Goal: Task Accomplishment & Management: Complete application form

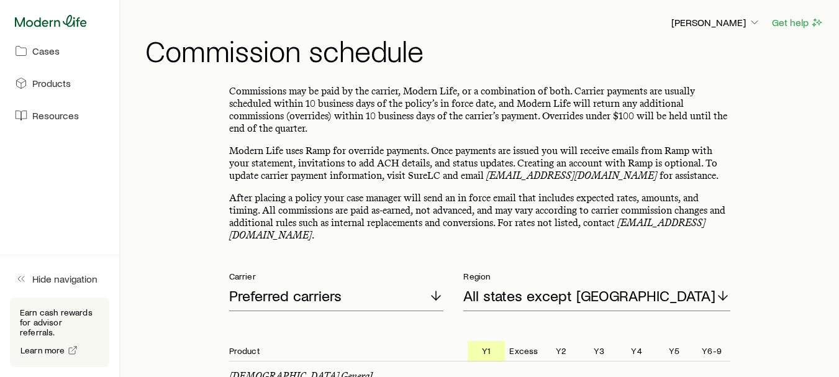
click at [28, 27] on icon at bounding box center [51, 21] width 72 height 12
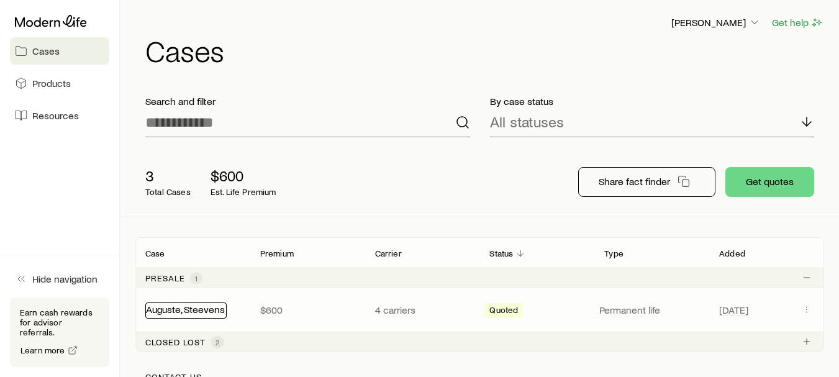
click at [188, 313] on link "Auguste, Steevens" at bounding box center [185, 309] width 79 height 12
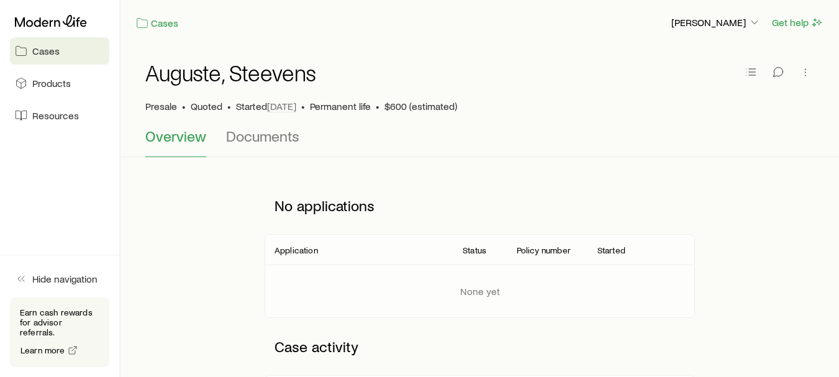
click at [62, 55] on link "Cases" at bounding box center [59, 50] width 99 height 27
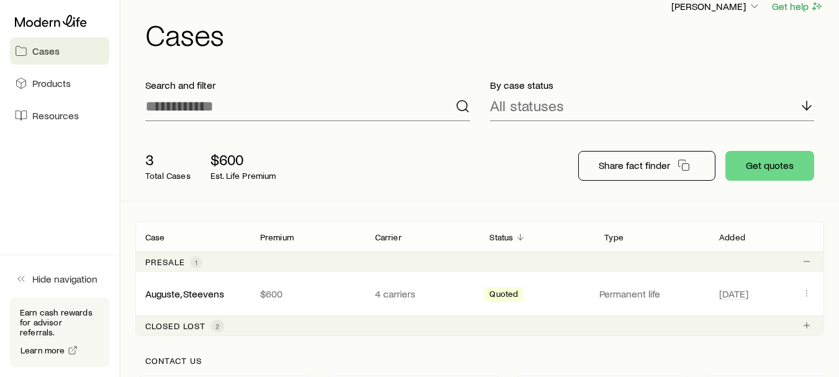
scroll to position [11, 0]
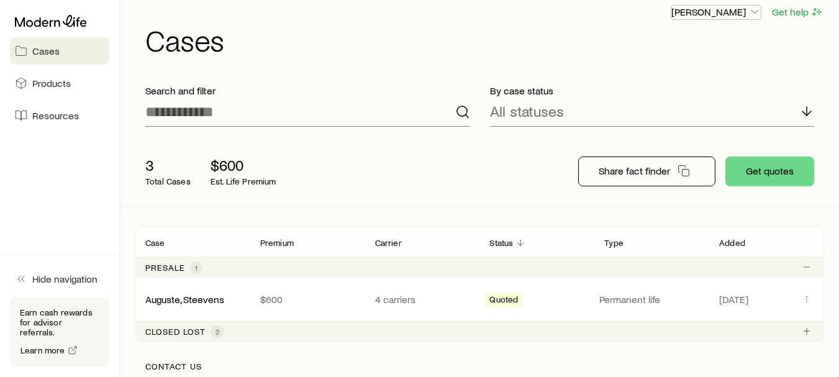
click at [748, 7] on icon "button" at bounding box center [754, 12] width 12 height 12
click at [518, 27] on h1 "Cases" at bounding box center [484, 40] width 678 height 30
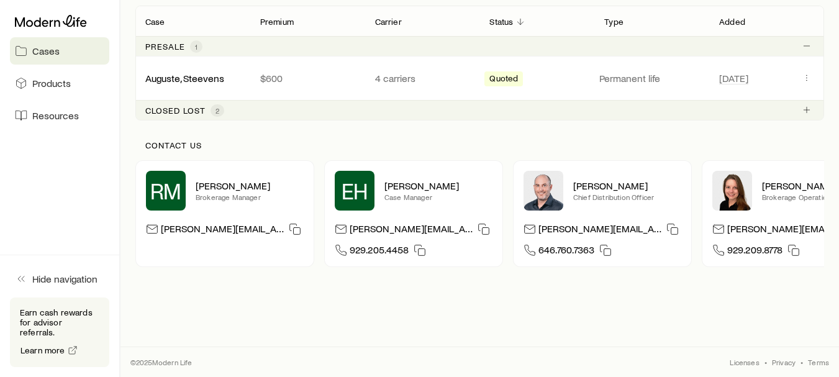
scroll to position [0, 0]
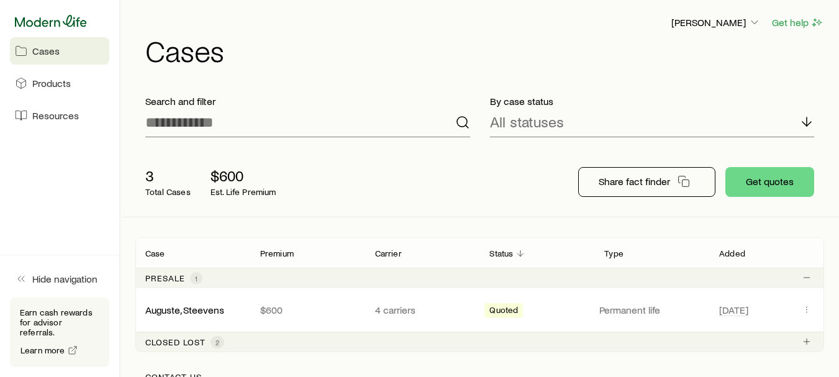
click at [45, 20] on icon at bounding box center [51, 21] width 72 height 12
click at [64, 76] on link "Products" at bounding box center [59, 83] width 99 height 27
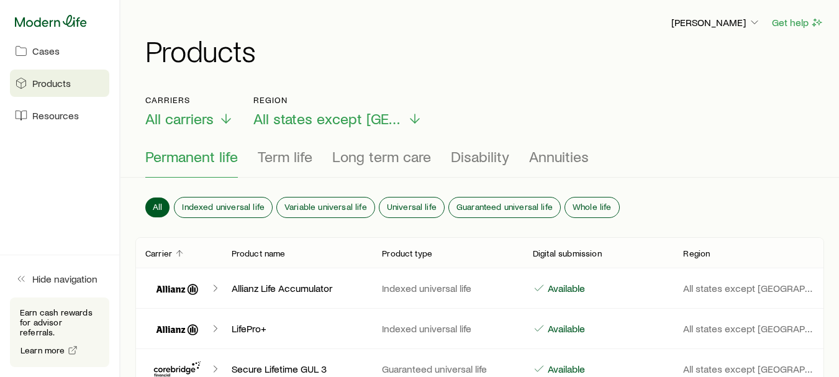
click at [37, 20] on icon at bounding box center [51, 21] width 72 height 12
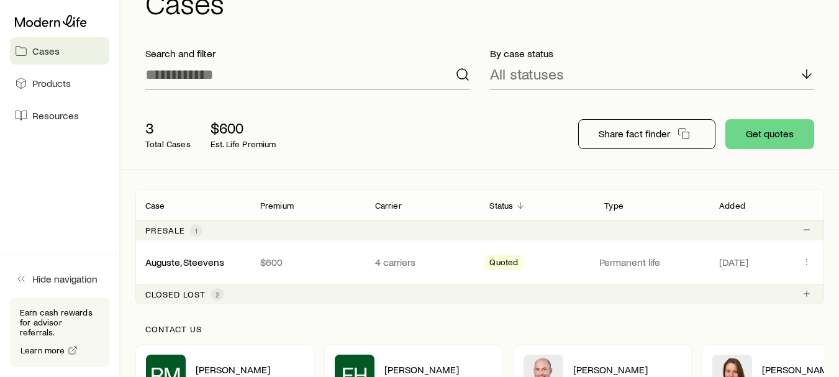
scroll to position [27, 0]
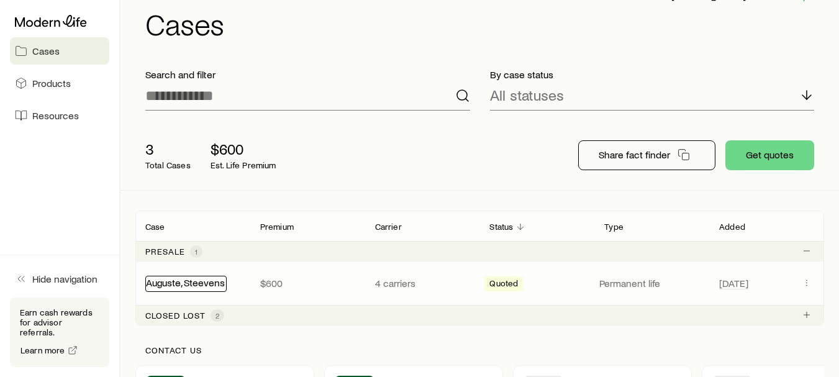
click at [174, 277] on link "Auguste, Steevens" at bounding box center [185, 282] width 79 height 12
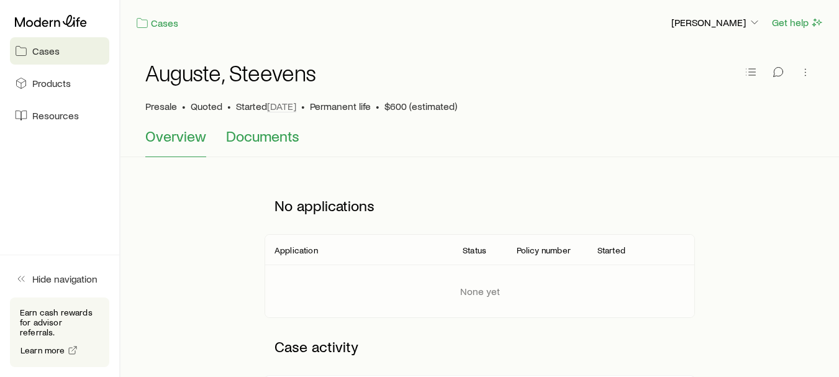
click at [268, 142] on span "Documents" at bounding box center [262, 135] width 73 height 17
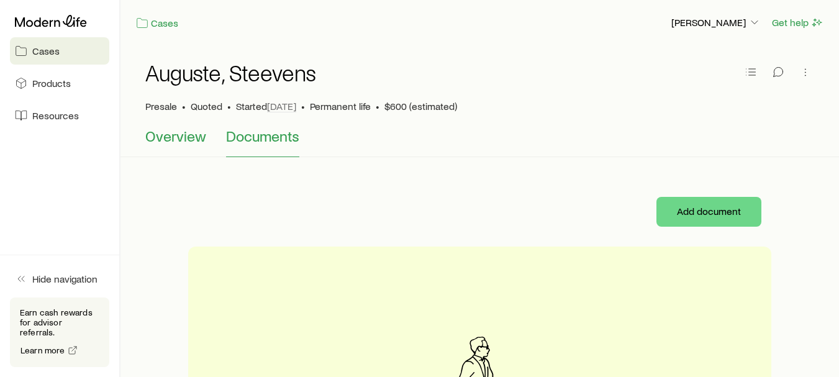
click at [162, 139] on span "Overview" at bounding box center [175, 135] width 61 height 17
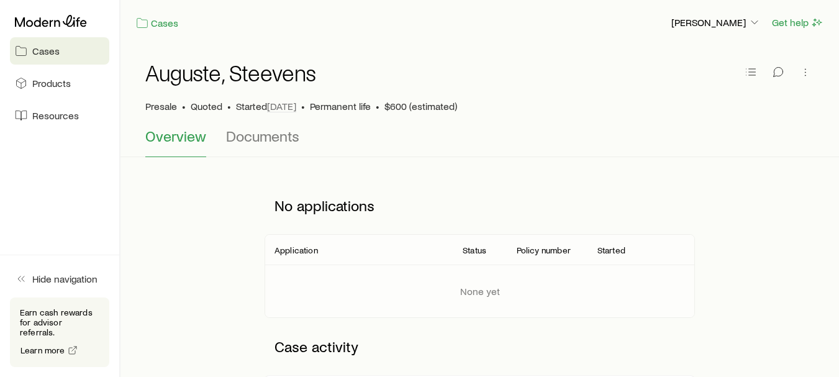
click at [34, 47] on span "Cases" at bounding box center [45, 51] width 27 height 12
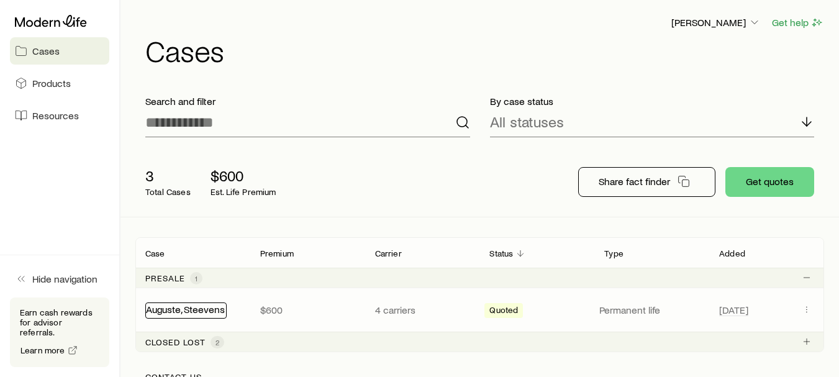
click at [177, 305] on link "Auguste, Steevens" at bounding box center [185, 309] width 79 height 12
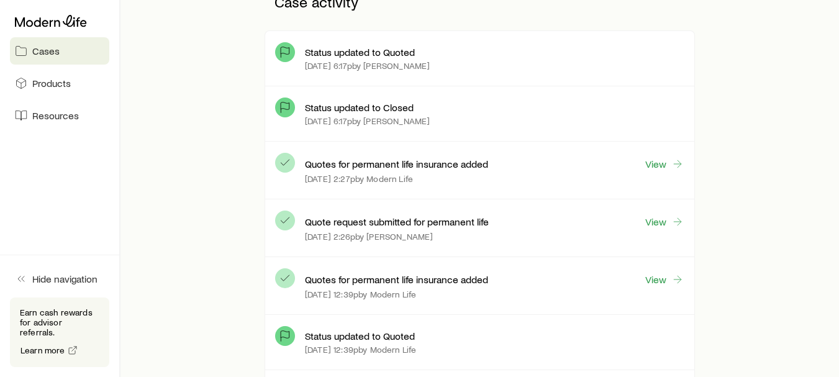
scroll to position [319, 0]
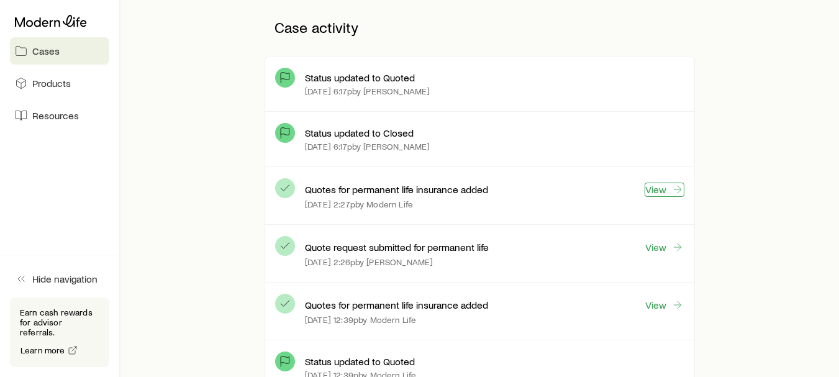
click at [664, 191] on link "View" at bounding box center [664, 189] width 40 height 14
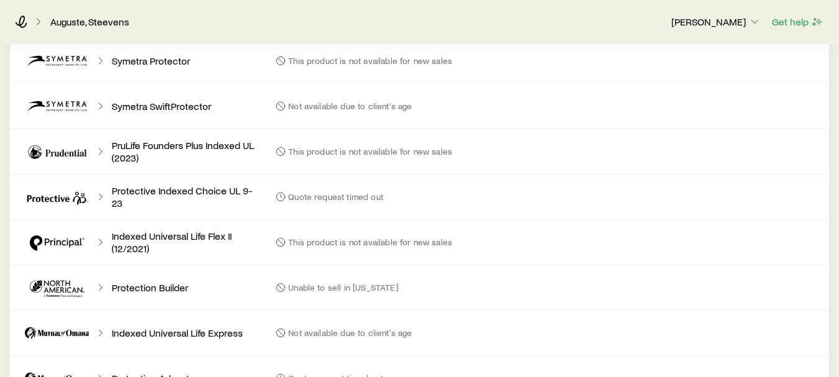
scroll to position [908, 0]
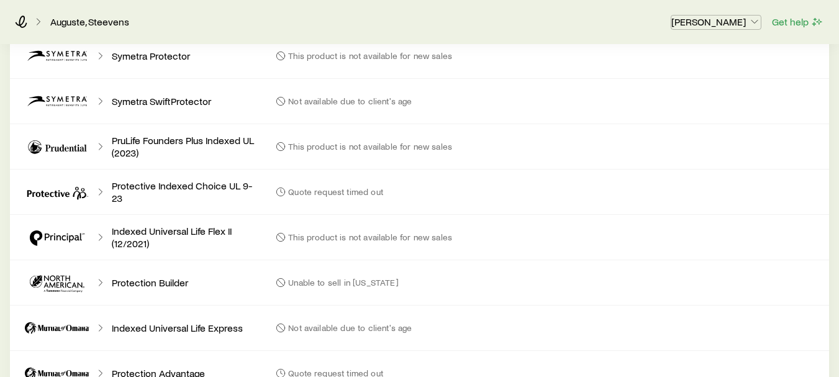
click at [748, 20] on icon "button" at bounding box center [754, 22] width 12 height 12
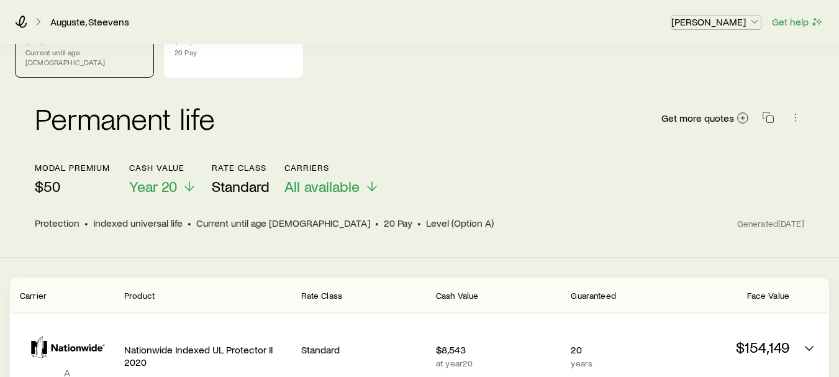
scroll to position [130, 0]
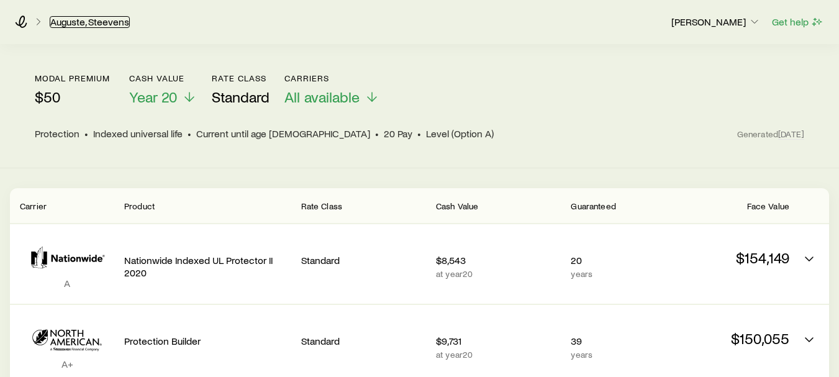
click at [81, 19] on link "Auguste, Steevens" at bounding box center [90, 22] width 80 height 12
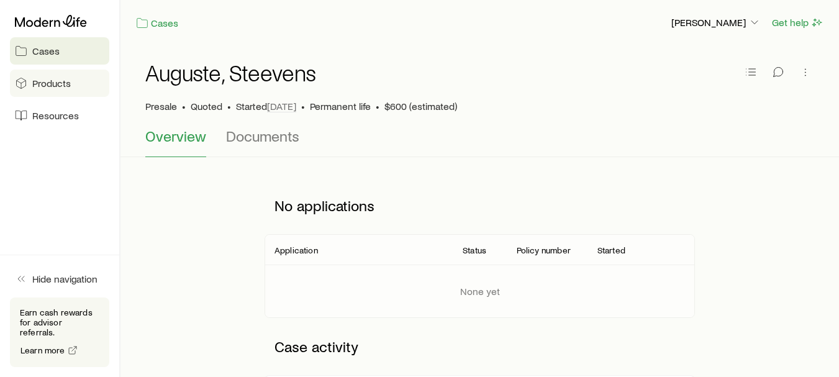
click at [52, 89] on span "Products" at bounding box center [51, 83] width 38 height 12
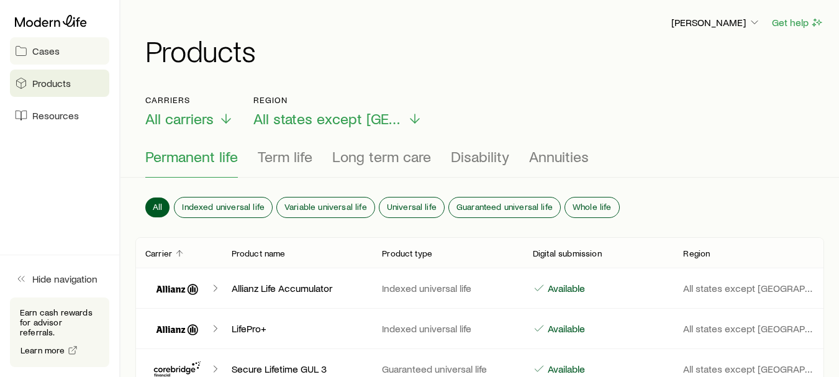
click at [34, 54] on span "Cases" at bounding box center [45, 51] width 27 height 12
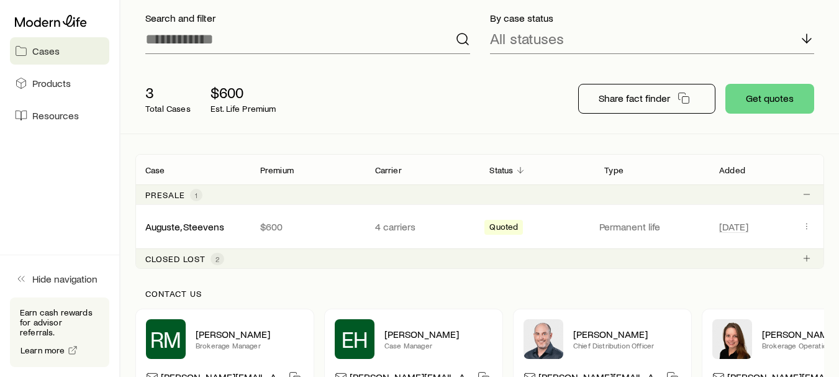
scroll to position [84, 0]
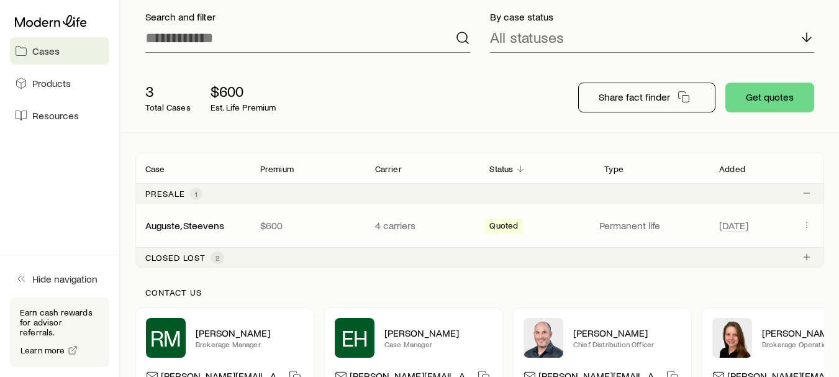
click at [507, 227] on span "Quoted" at bounding box center [503, 226] width 29 height 13
click at [185, 222] on link "Auguste, Steevens" at bounding box center [185, 225] width 79 height 12
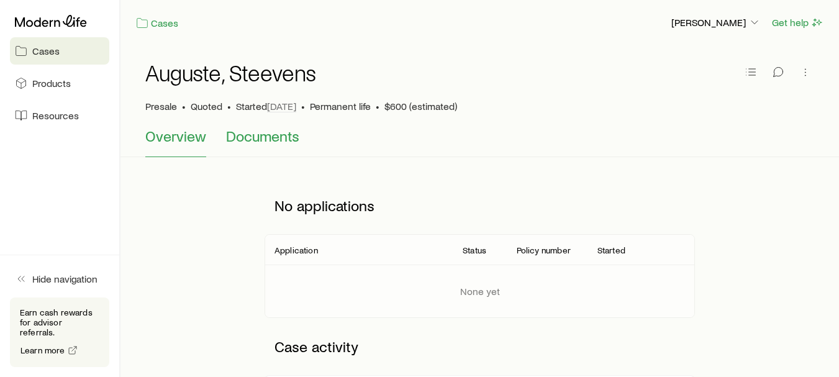
click at [271, 132] on span "Documents" at bounding box center [262, 135] width 73 height 17
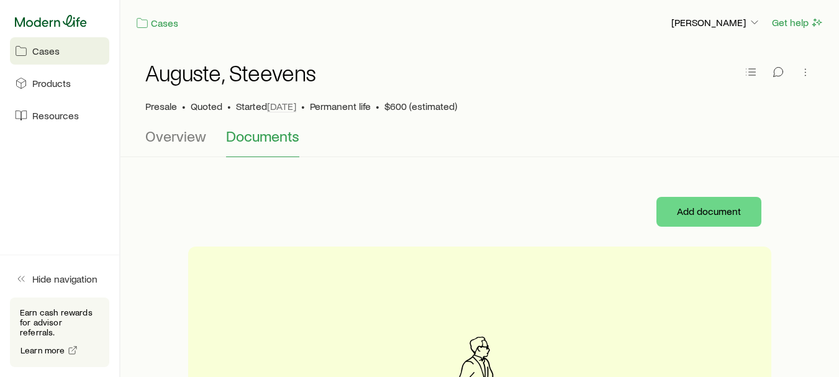
click at [34, 19] on icon at bounding box center [51, 21] width 72 height 12
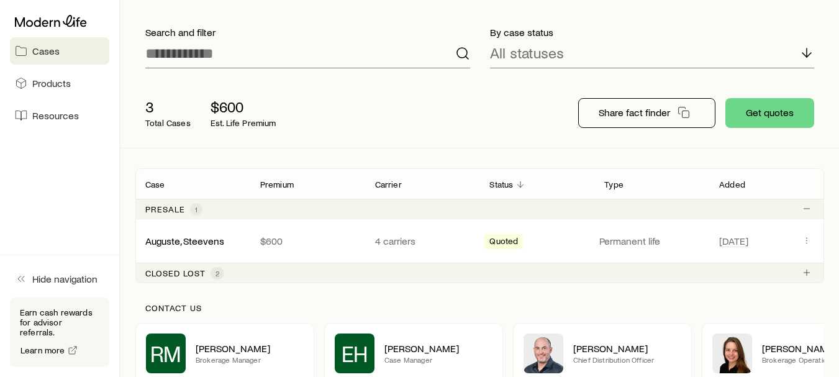
scroll to position [78, 0]
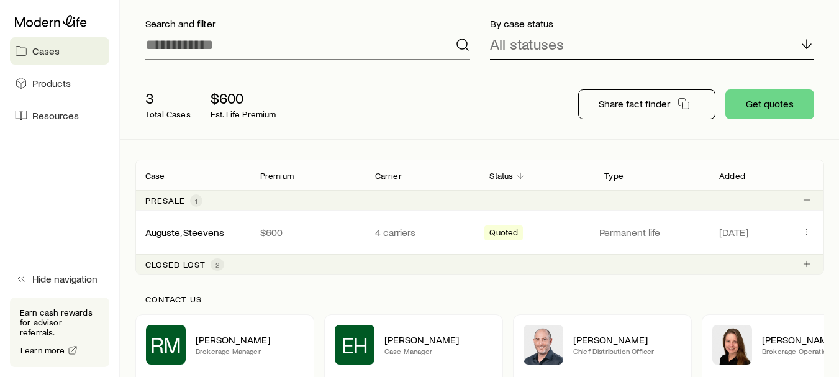
click at [507, 45] on p "All statuses" at bounding box center [527, 43] width 74 height 17
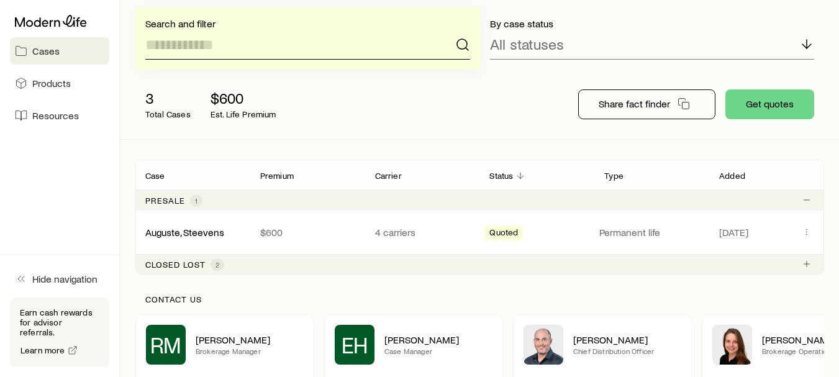
click at [202, 53] on input at bounding box center [307, 45] width 325 height 30
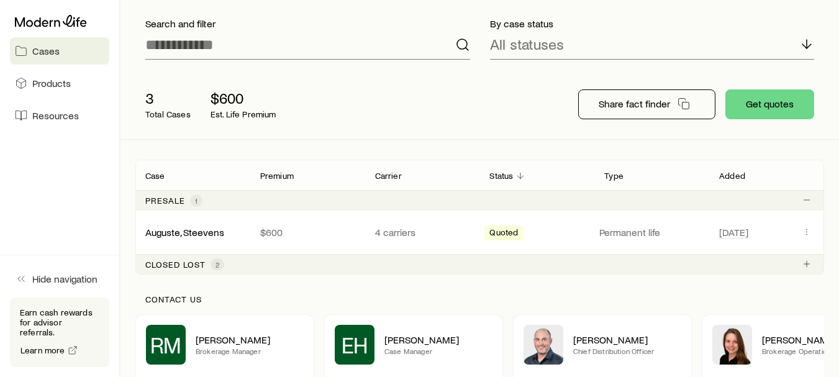
click at [73, 48] on link "Cases" at bounding box center [59, 50] width 99 height 27
click at [52, 21] on icon at bounding box center [51, 21] width 72 height 12
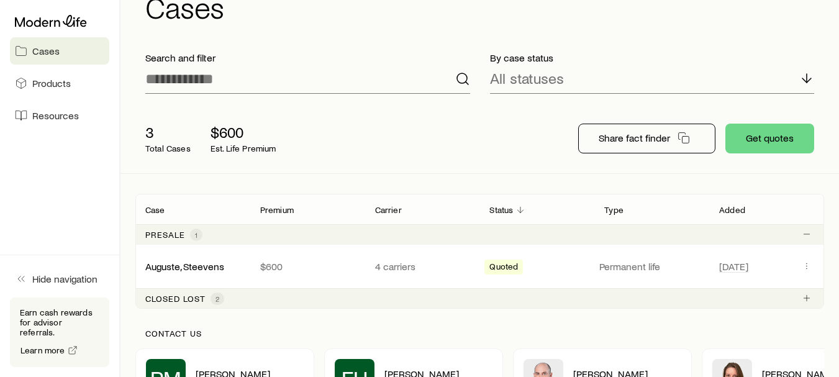
scroll to position [44, 0]
click at [79, 60] on link "Cases" at bounding box center [59, 50] width 99 height 27
click at [38, 56] on span "Cases" at bounding box center [45, 51] width 27 height 12
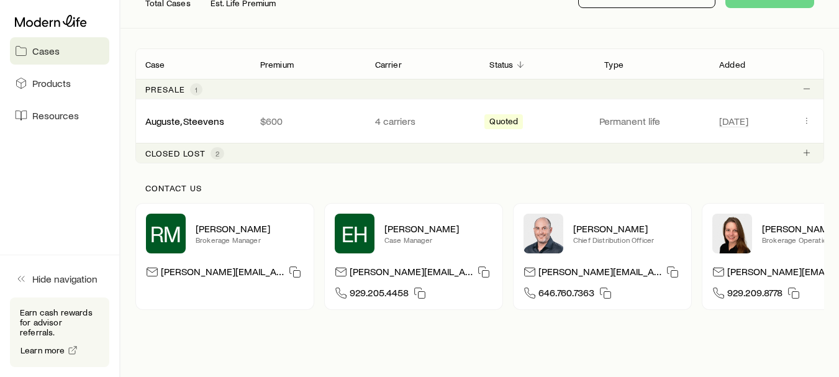
scroll to position [0, 0]
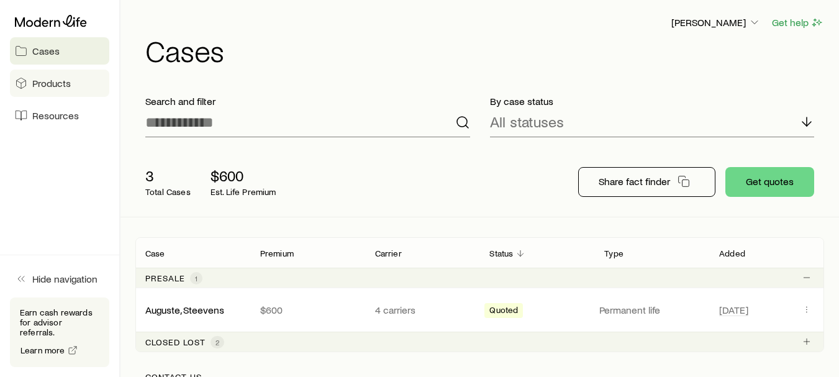
click at [53, 78] on span "Products" at bounding box center [51, 83] width 38 height 12
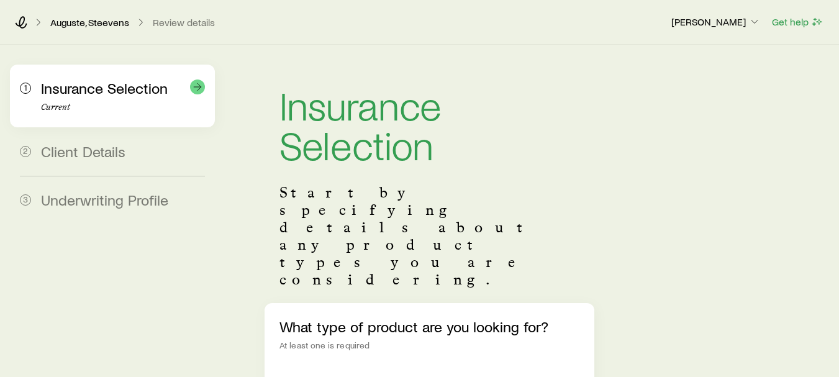
click at [70, 89] on span "Insurance Selection" at bounding box center [104, 88] width 127 height 18
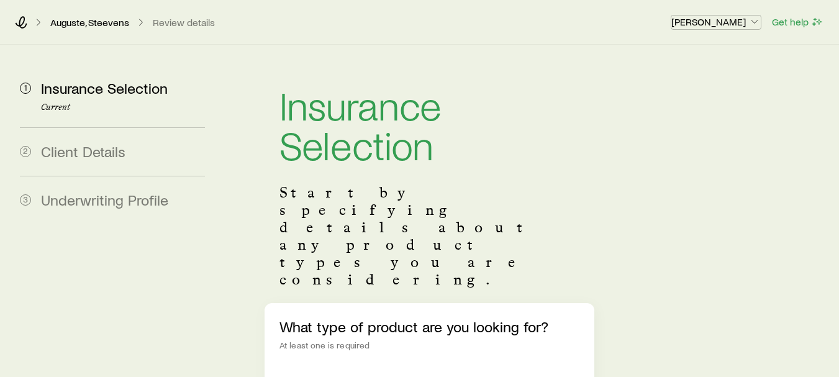
click at [759, 20] on icon "button" at bounding box center [754, 22] width 12 height 12
click at [79, 22] on link "Auguste, Steevens" at bounding box center [90, 23] width 80 height 12
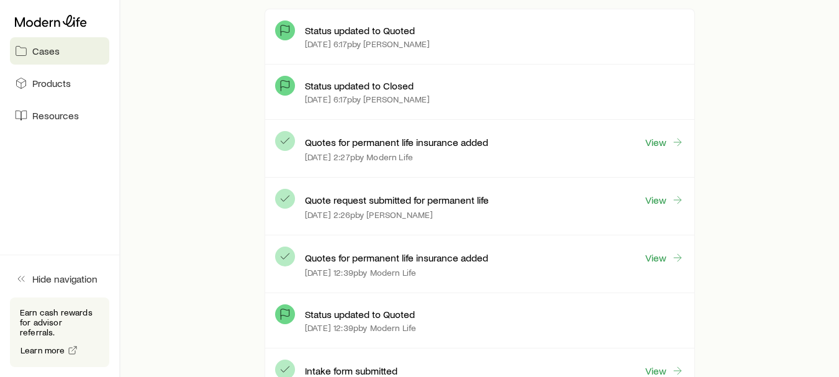
scroll to position [363, 0]
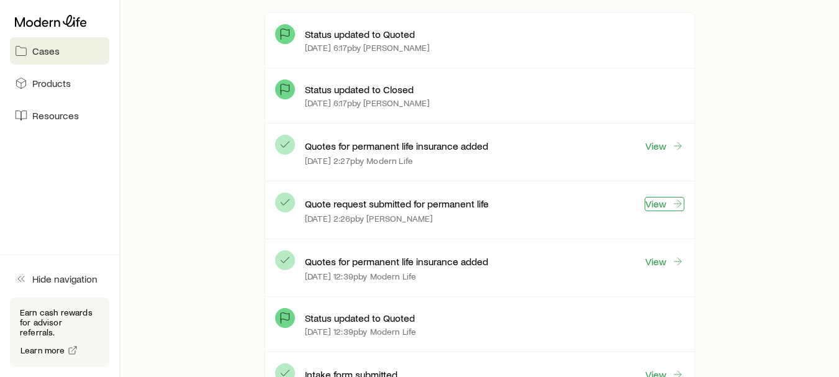
click at [668, 205] on link "View" at bounding box center [664, 204] width 40 height 14
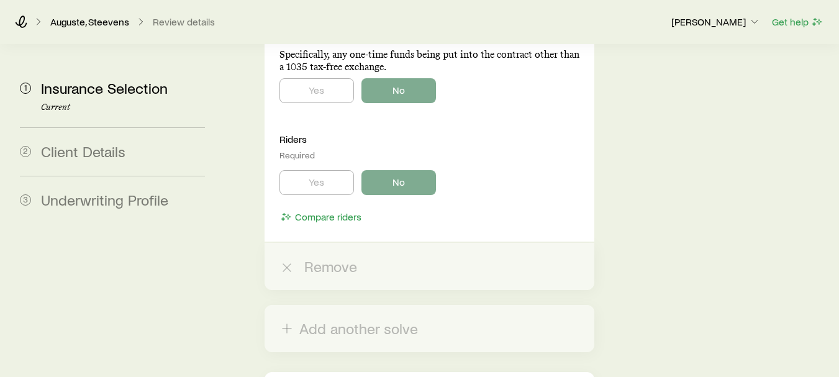
scroll to position [3394, 0]
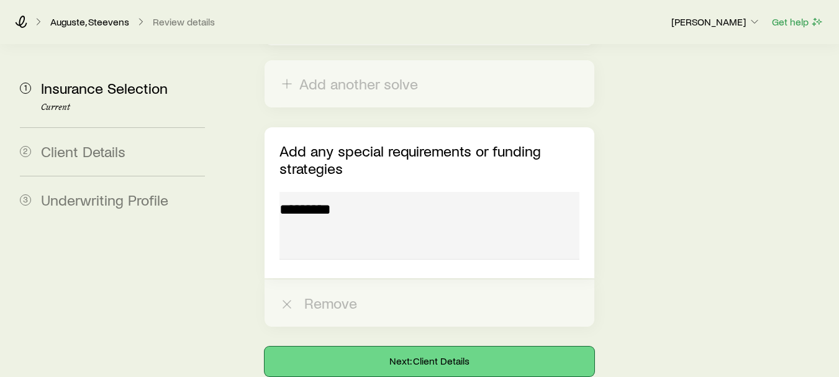
click at [489, 346] on button "Next: Client Details" at bounding box center [429, 361] width 330 height 30
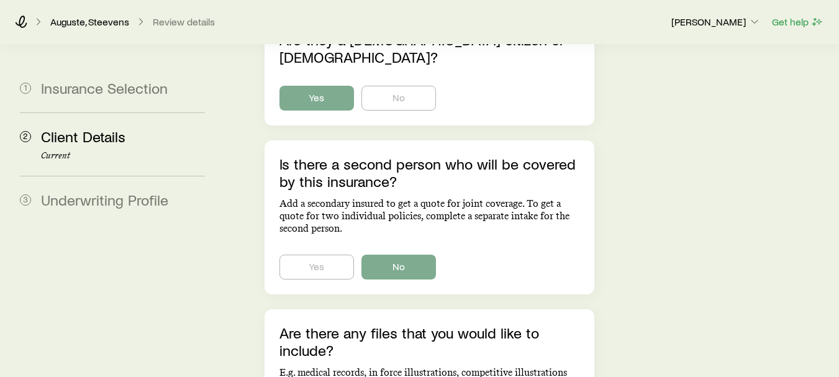
scroll to position [959, 0]
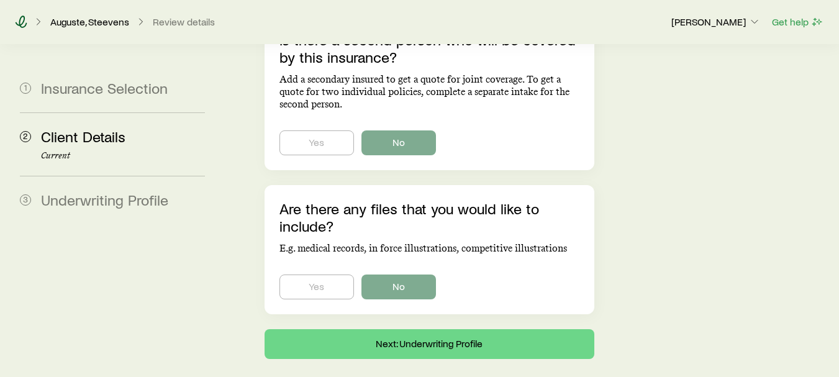
click at [25, 20] on icon at bounding box center [21, 22] width 12 height 12
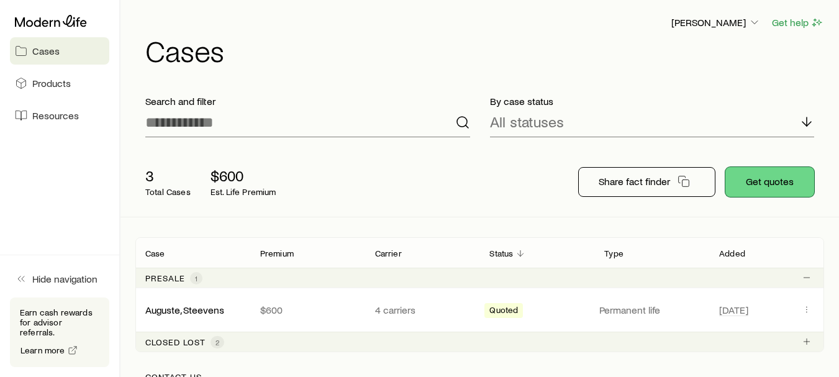
click at [768, 178] on button "Get quotes" at bounding box center [769, 182] width 89 height 30
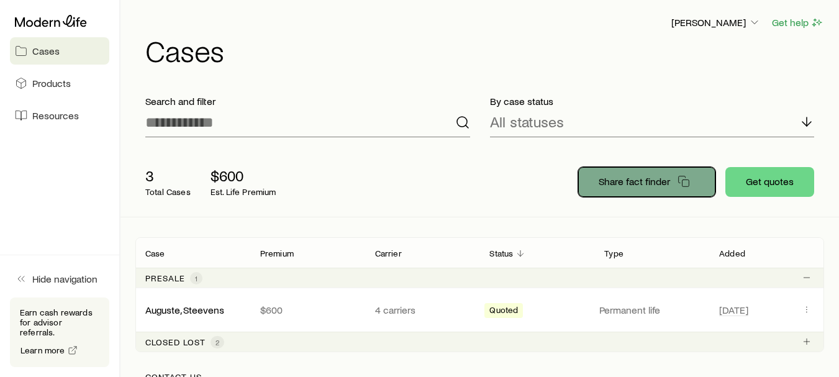
click at [658, 176] on p "Share fact finder" at bounding box center [633, 181] width 71 height 12
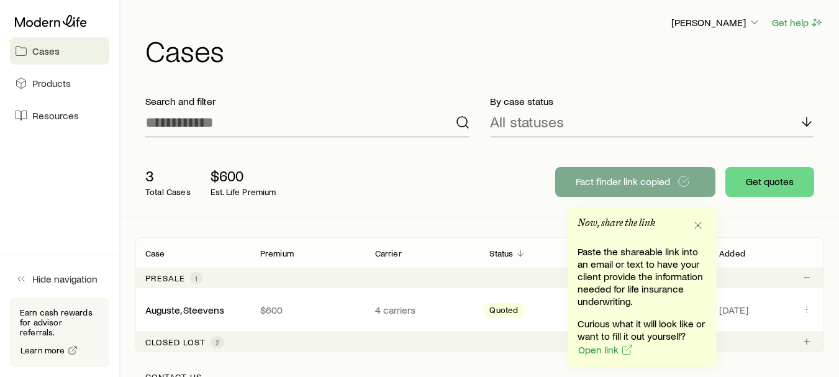
click at [688, 223] on header "Now, share the link" at bounding box center [641, 226] width 129 height 19
click at [701, 223] on icon "button" at bounding box center [698, 225] width 12 height 12
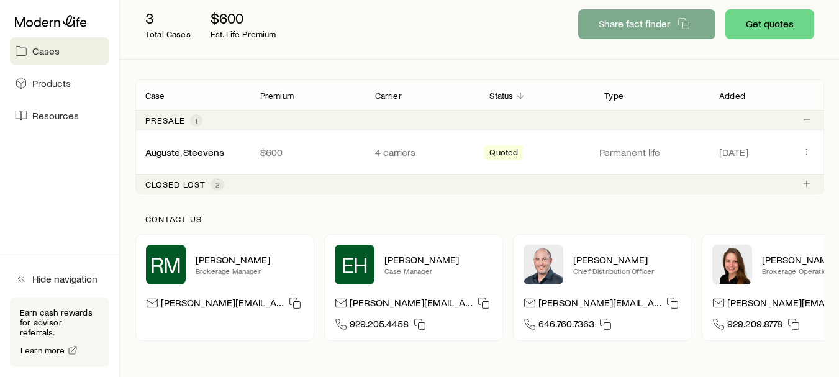
scroll to position [150, 0]
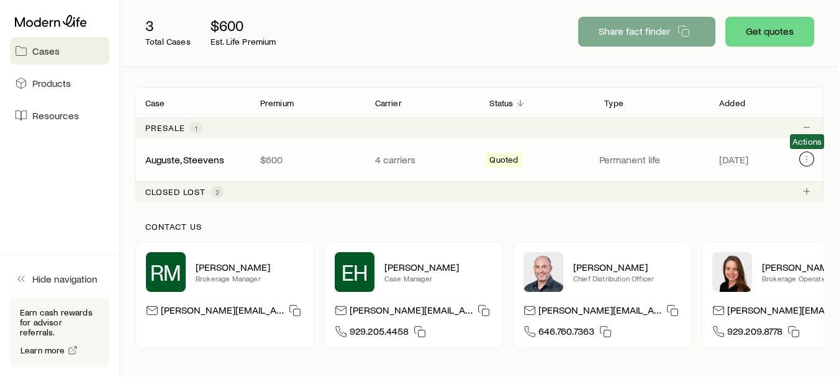
click at [801, 154] on icon "Client cases" at bounding box center [806, 159] width 10 height 10
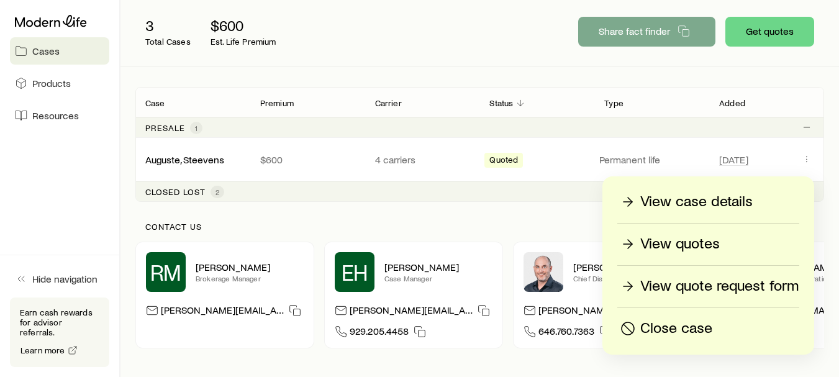
click at [683, 241] on p "View quotes" at bounding box center [679, 244] width 79 height 20
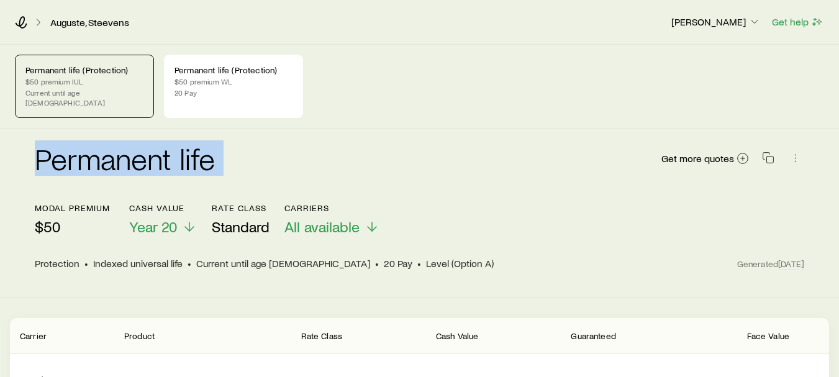
drag, startPoint x: 196, startPoint y: 112, endPoint x: 449, endPoint y: 176, distance: 262.0
click at [185, 84] on p "$50 premium WL" at bounding box center [233, 81] width 118 height 10
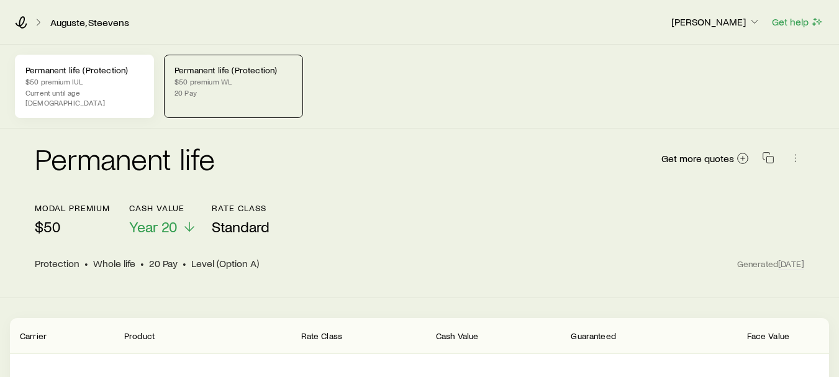
click at [89, 83] on p "$50 premium IUL" at bounding box center [84, 81] width 118 height 10
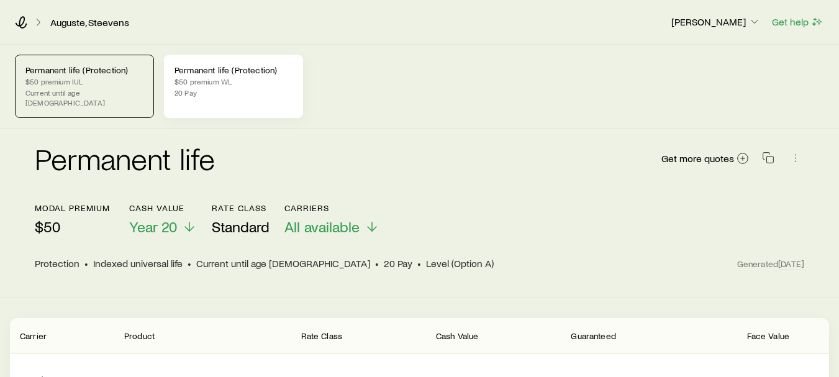
click at [211, 88] on p "20 Pay" at bounding box center [233, 93] width 118 height 10
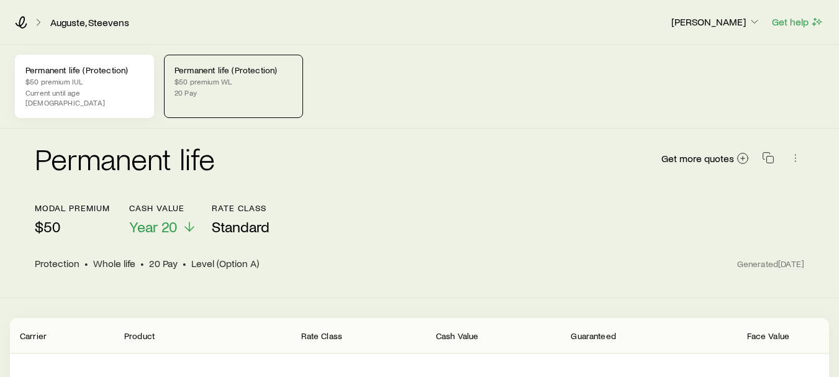
click at [35, 83] on p "$50 premium IUL" at bounding box center [84, 81] width 118 height 10
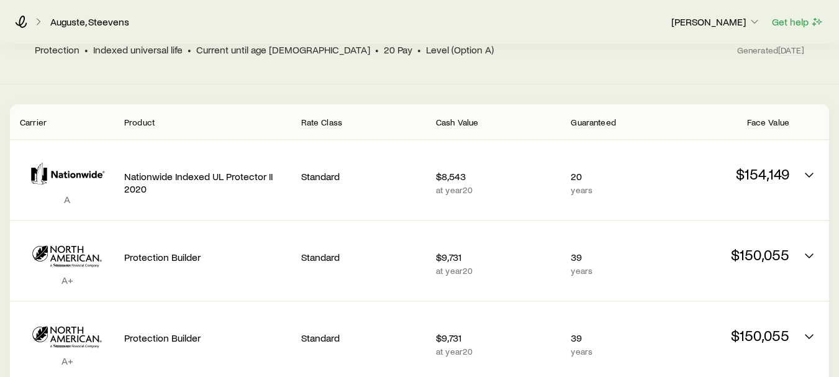
scroll to position [205, 0]
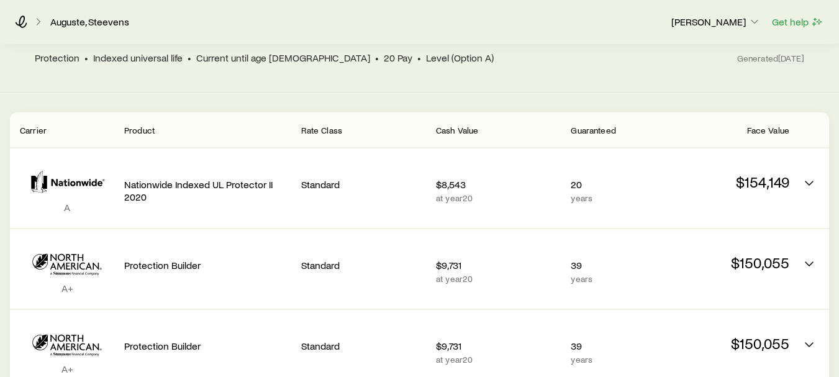
drag, startPoint x: 817, startPoint y: 105, endPoint x: 829, endPoint y: 105, distance: 12.4
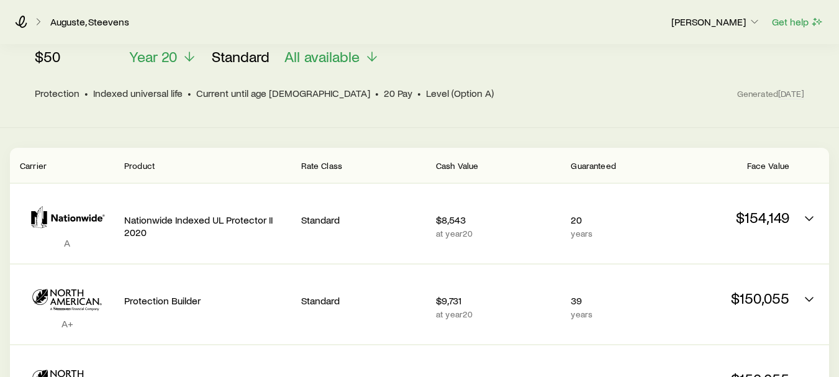
scroll to position [168, 0]
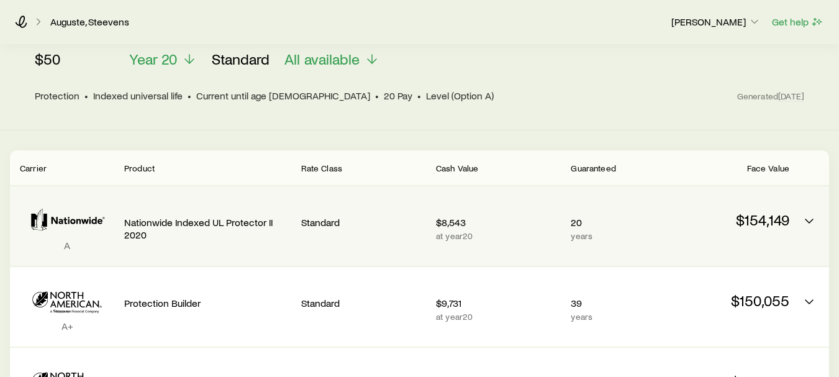
click at [192, 217] on p "Nationwide Indexed UL Protector II 2020" at bounding box center [207, 228] width 167 height 25
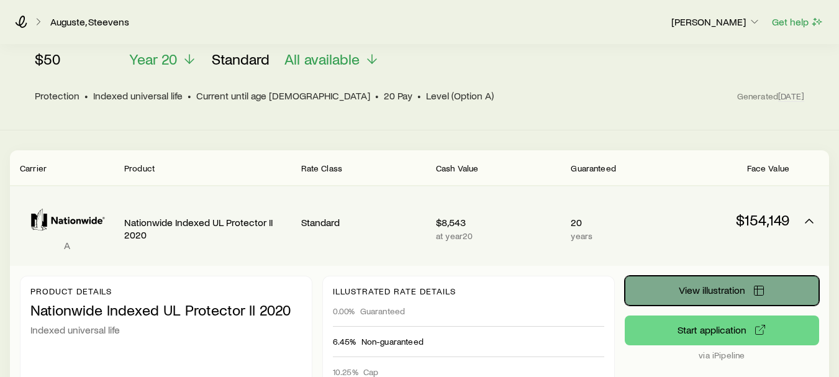
click at [705, 285] on span "View illustration" at bounding box center [711, 290] width 66 height 10
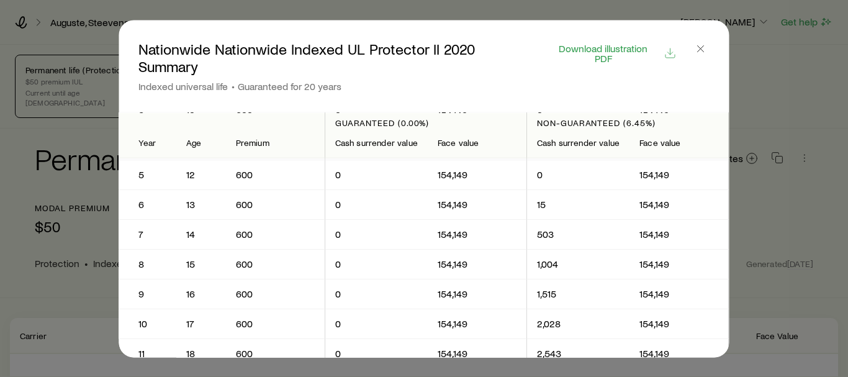
scroll to position [90, 0]
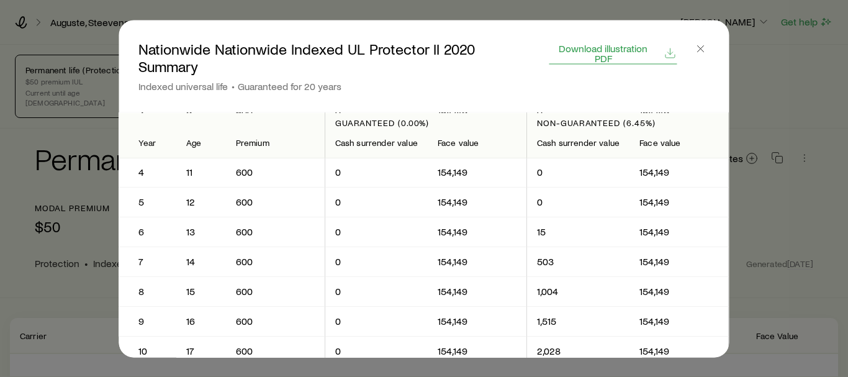
click at [646, 43] on span "Download illustration PDF" at bounding box center [603, 53] width 107 height 20
click at [701, 46] on icon "button" at bounding box center [701, 48] width 12 height 12
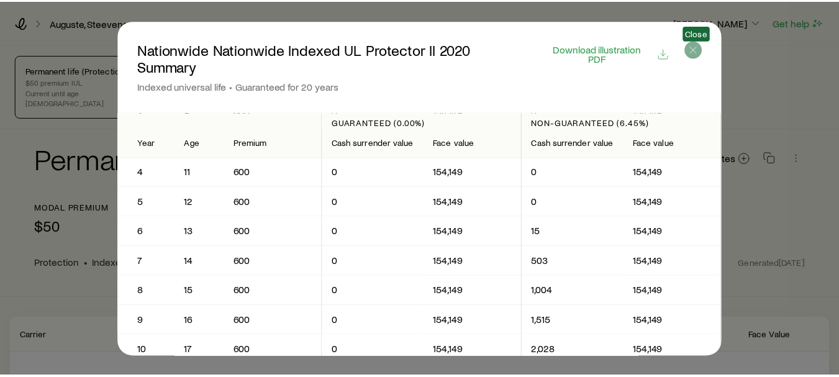
scroll to position [168, 0]
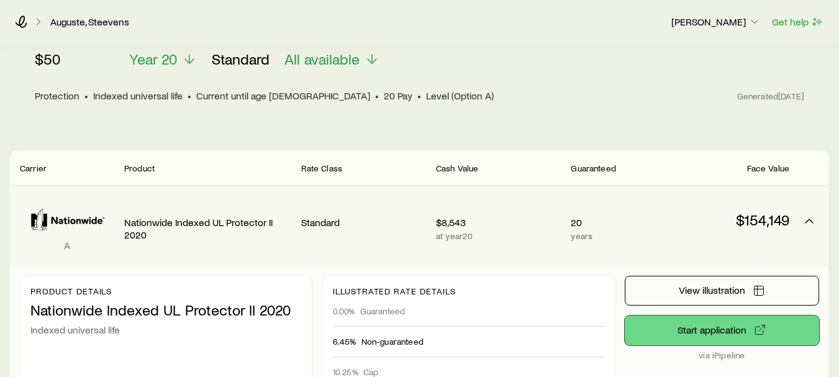
click at [727, 322] on button "Start application" at bounding box center [721, 330] width 194 height 30
